Goal: Task Accomplishment & Management: Use online tool/utility

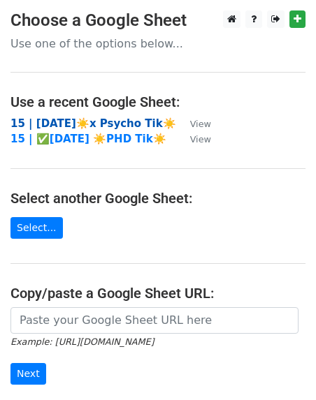
click at [98, 119] on strong "15 | [DATE]☀️x Psycho Tik☀️" at bounding box center [93, 123] width 166 height 13
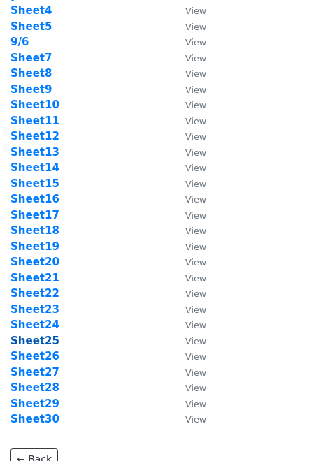
scroll to position [108, 0]
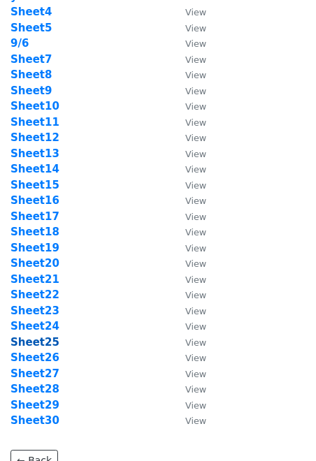
click at [41, 339] on strong "Sheet25" at bounding box center [34, 342] width 49 height 13
